Goal: Task Accomplishment & Management: Manage account settings

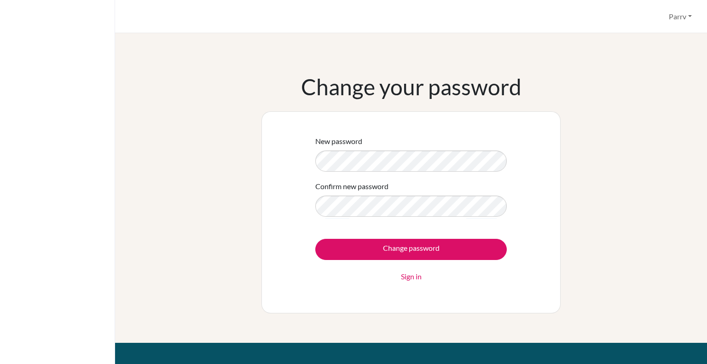
click at [295, 211] on div "New password Confirm new password Change password Sign in" at bounding box center [410, 212] width 299 height 202
click at [356, 194] on div "Confirm new password" at bounding box center [410, 199] width 191 height 36
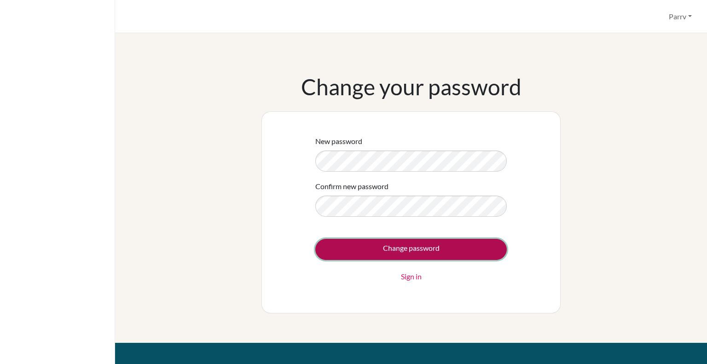
click at [326, 243] on input "Change password" at bounding box center [410, 249] width 191 height 21
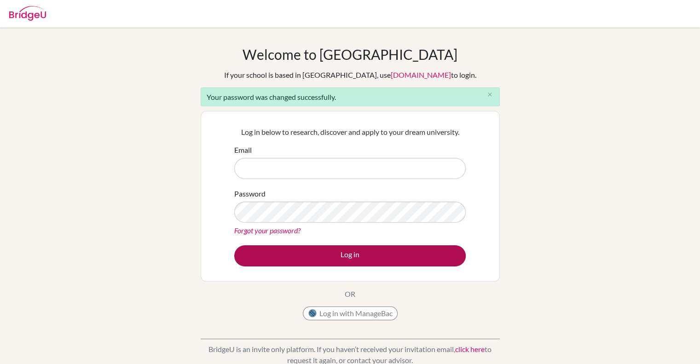
type input "[EMAIL_ADDRESS][DOMAIN_NAME]"
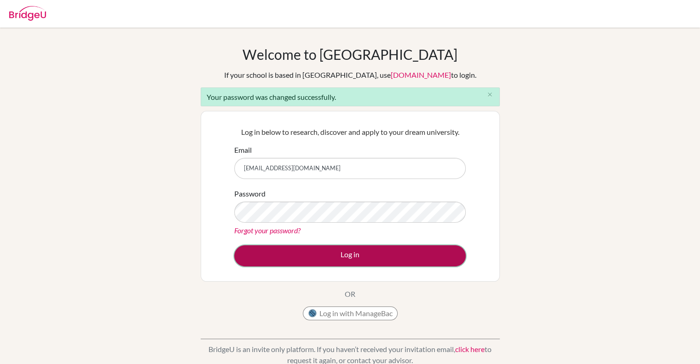
click at [324, 250] on button "Log in" at bounding box center [350, 255] width 232 height 21
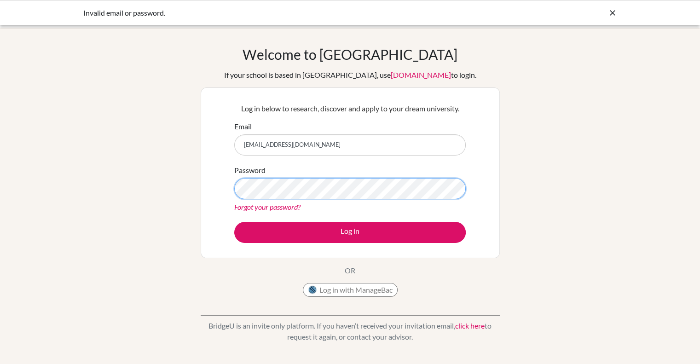
click at [234, 222] on button "Log in" at bounding box center [350, 232] width 232 height 21
